Goal: Task Accomplishment & Management: Manage account settings

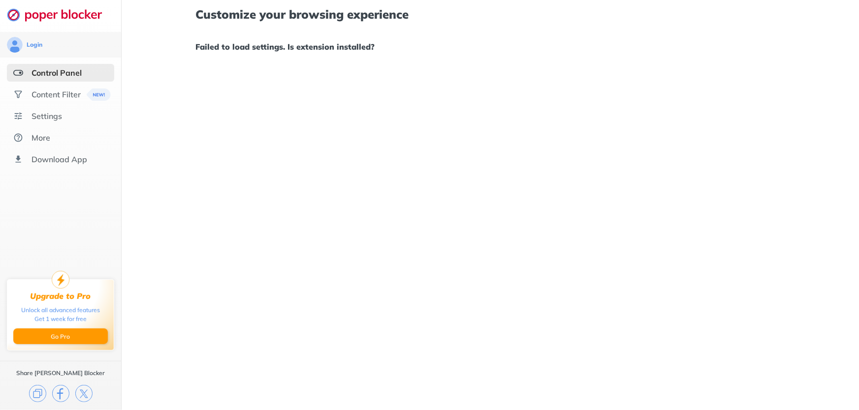
click at [214, 134] on div "Customize your browsing experience Failed to load settings. Is extension instal…" at bounding box center [490, 205] width 737 height 410
click at [49, 122] on div "Settings" at bounding box center [60, 116] width 107 height 18
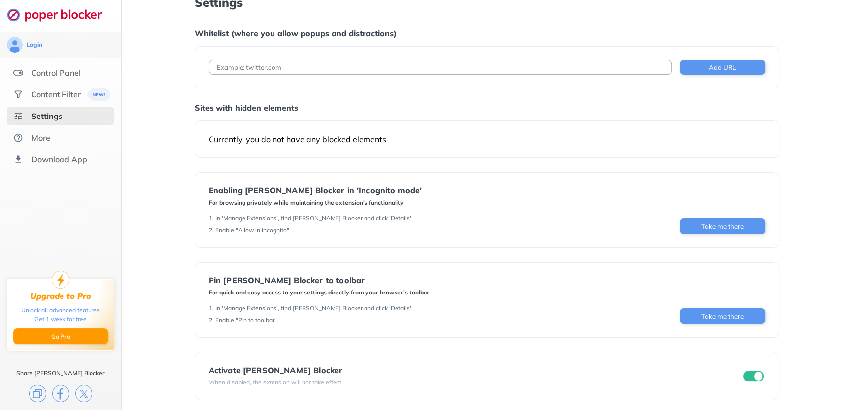
scroll to position [15, 0]
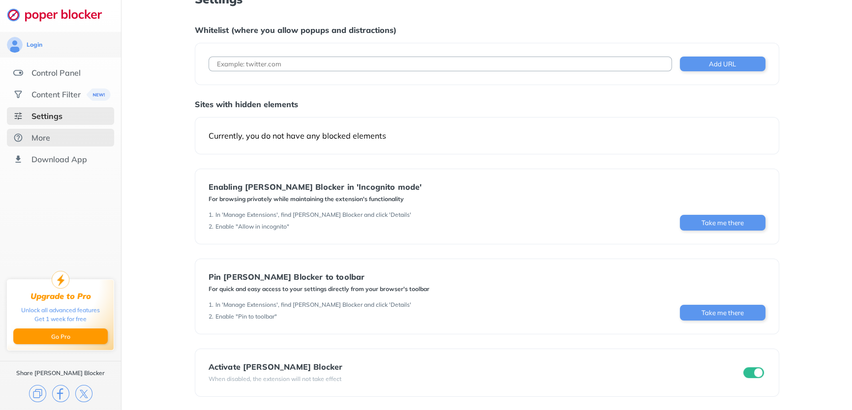
click at [45, 139] on div "More" at bounding box center [41, 138] width 19 height 10
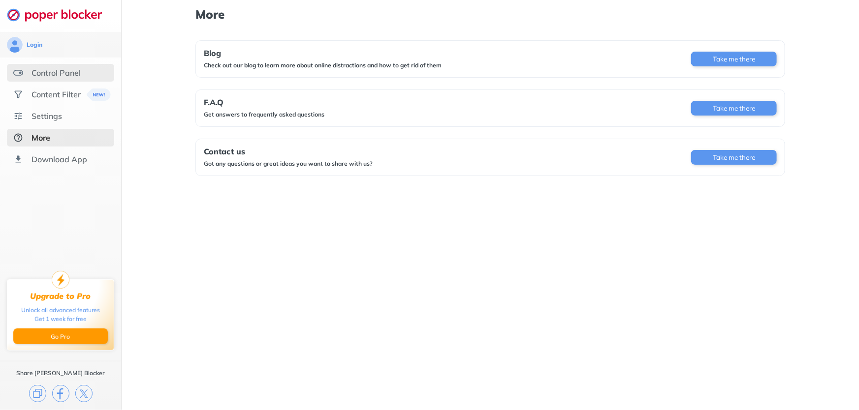
click at [59, 69] on div "Control Panel" at bounding box center [56, 73] width 49 height 10
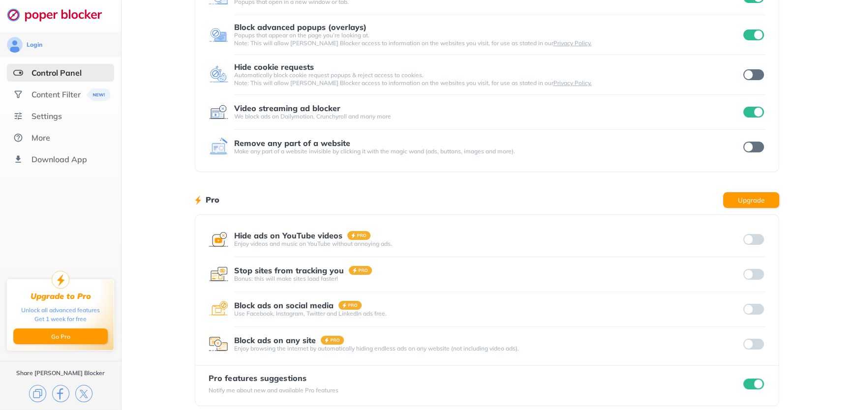
scroll to position [98, 0]
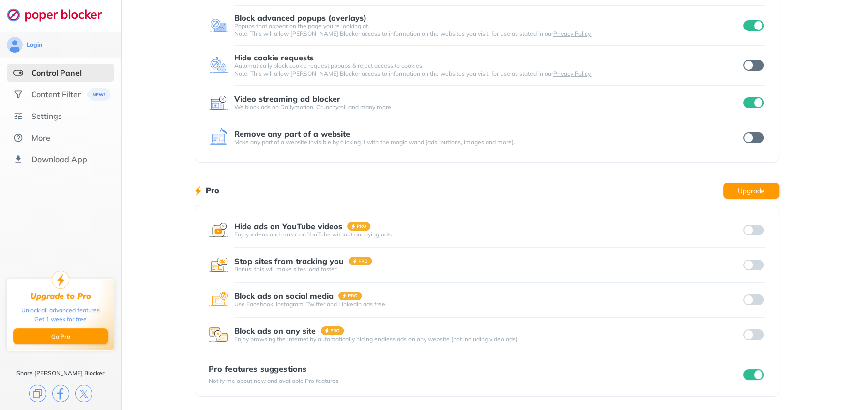
click at [750, 376] on input "checkbox" at bounding box center [754, 375] width 21 height 11
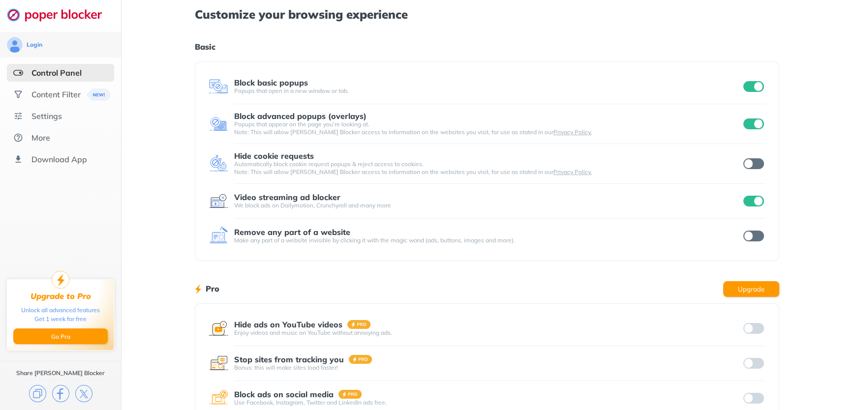
click at [556, 209] on div "We block ads on Dailymotion, Crunchyroll and many more" at bounding box center [487, 206] width 507 height 8
